Goal: Check status: Check status

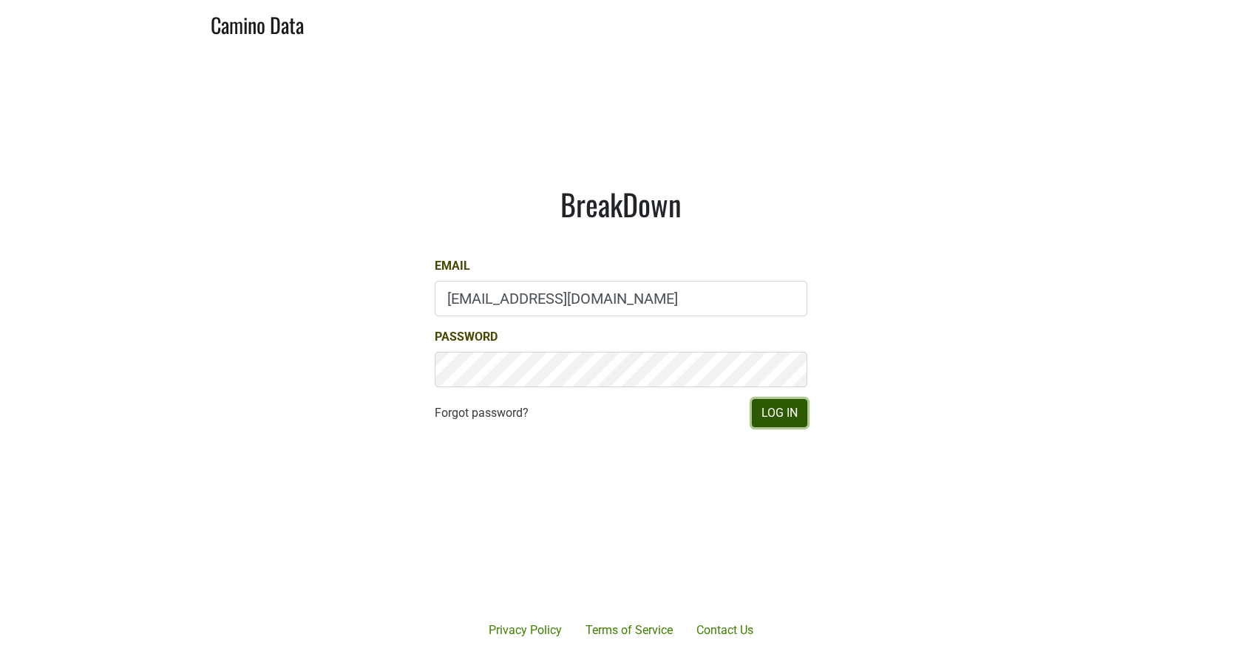
click at [791, 412] on button "Log In" at bounding box center [779, 413] width 55 height 28
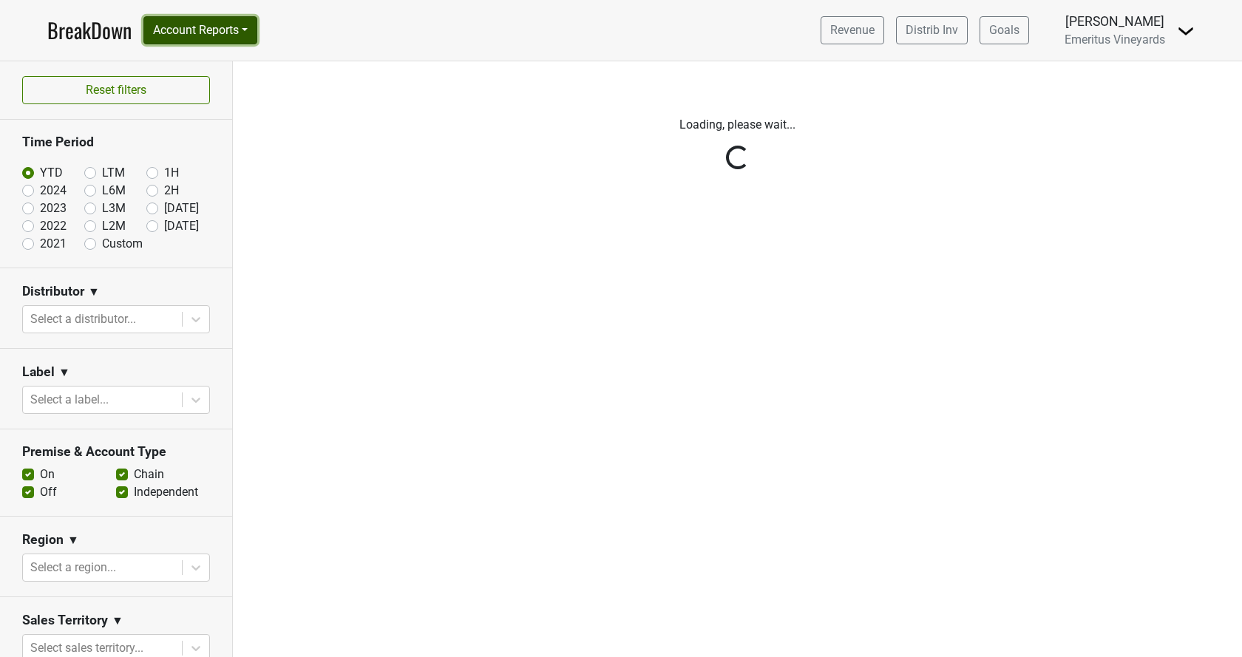
click at [237, 33] on button "Account Reports" at bounding box center [200, 30] width 114 height 28
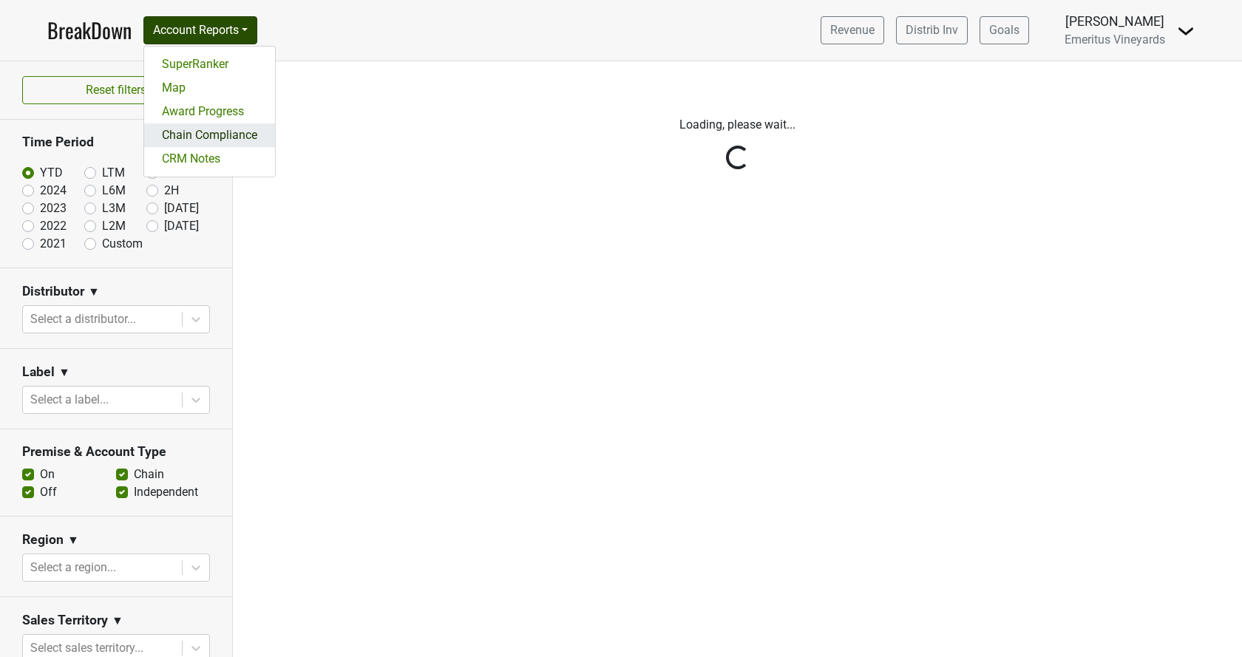
click at [246, 130] on link "Chain Compliance" at bounding box center [209, 135] width 131 height 24
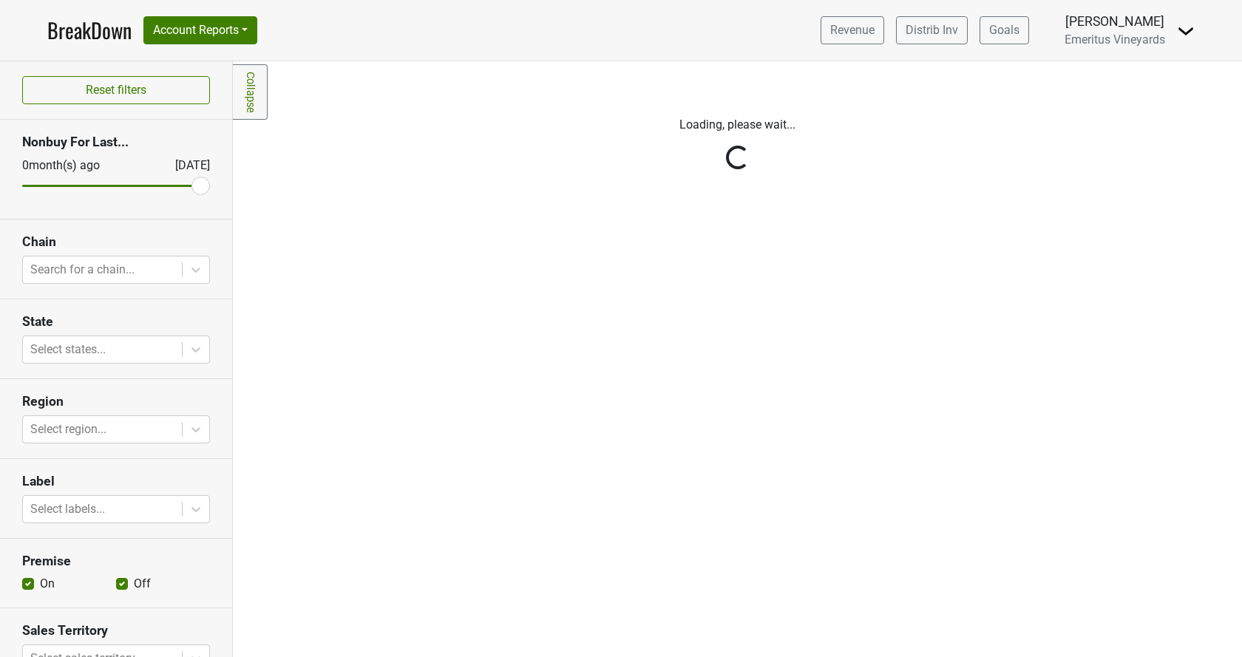
click at [110, 271] on div "Reset filters Nonbuy For Last... 0 month(s) ago Aug '25 Chain Search for a chai…" at bounding box center [116, 359] width 233 height 596
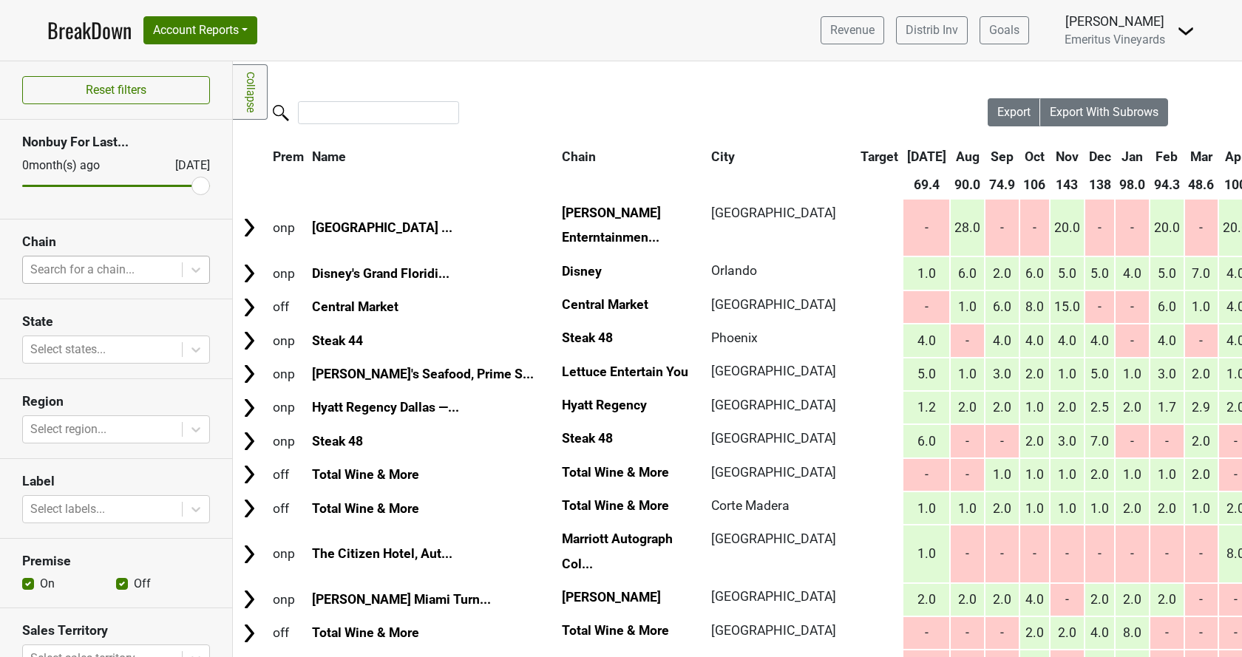
click at [104, 279] on div at bounding box center [102, 269] width 144 height 21
type input "steak"
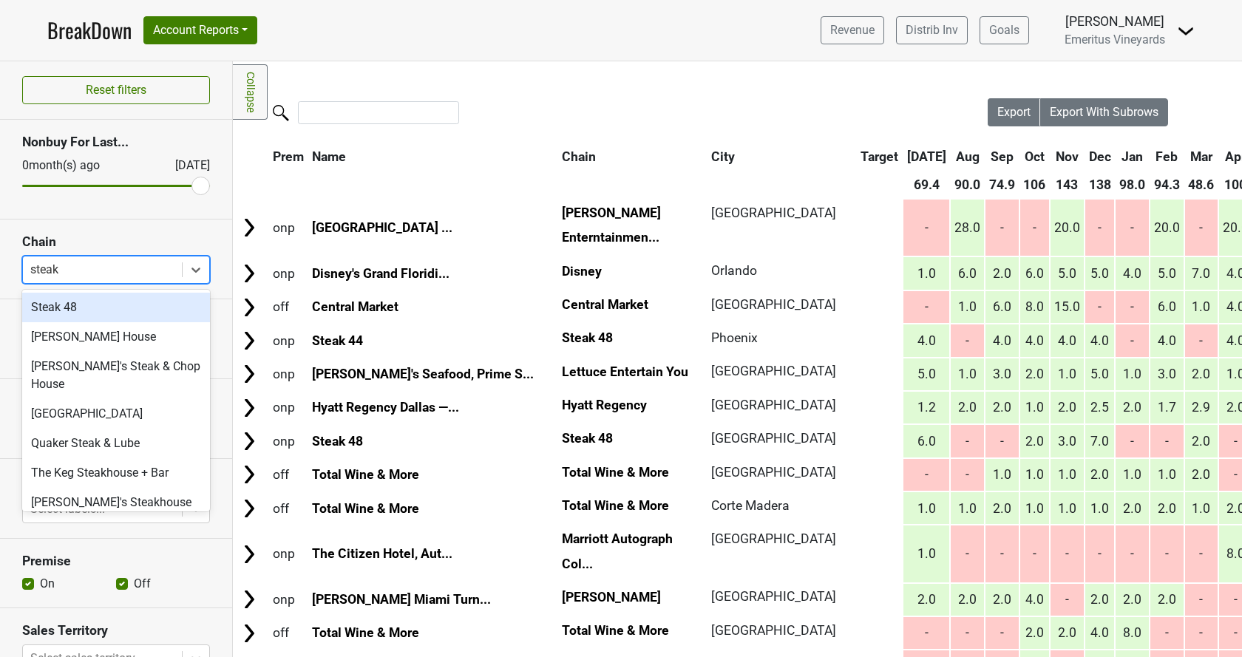
click at [114, 305] on div "Steak 48" at bounding box center [116, 308] width 188 height 30
